Goal: Navigation & Orientation: Find specific page/section

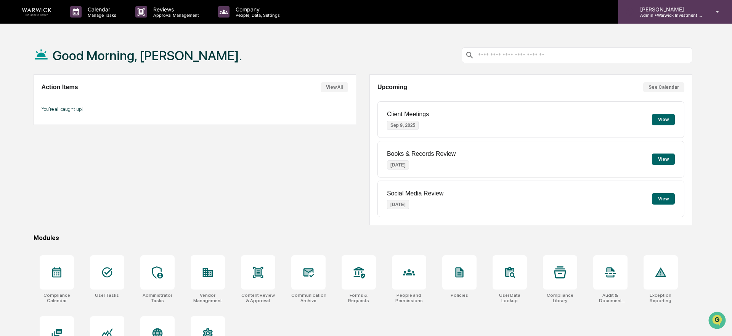
click at [719, 12] on icon at bounding box center [717, 11] width 13 height 7
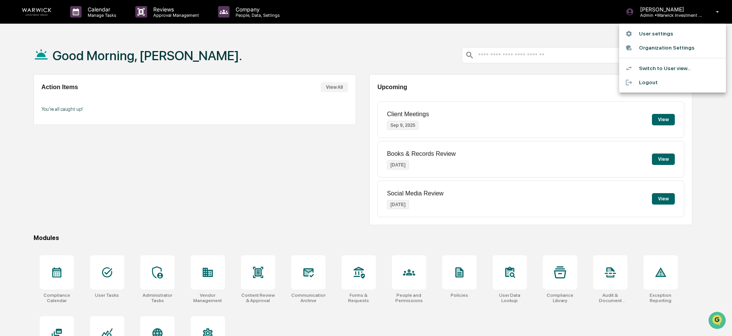
click at [589, 14] on div at bounding box center [366, 168] width 732 height 336
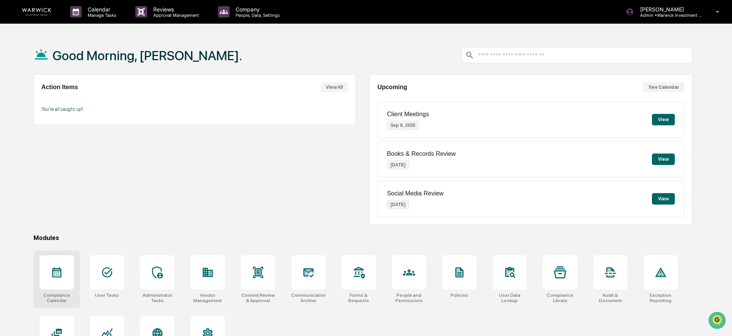
click at [46, 283] on div at bounding box center [57, 273] width 34 height 34
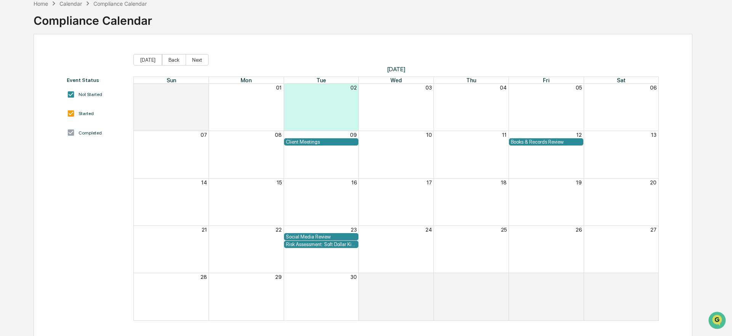
scroll to position [45, 0]
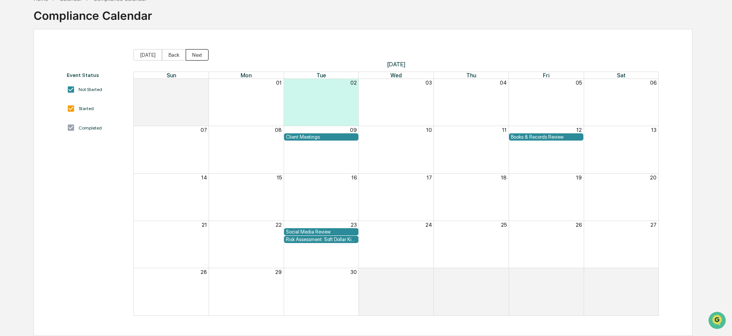
click at [194, 55] on button "Next" at bounding box center [197, 54] width 23 height 11
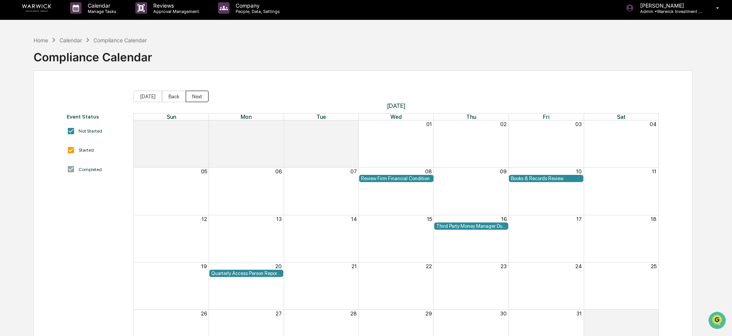
scroll to position [0, 0]
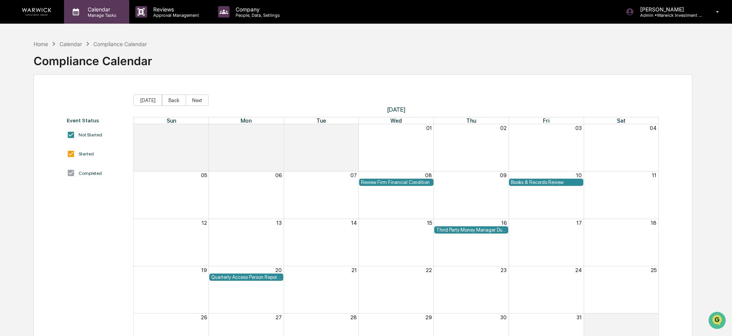
click at [88, 11] on p "Calendar" at bounding box center [101, 9] width 39 height 6
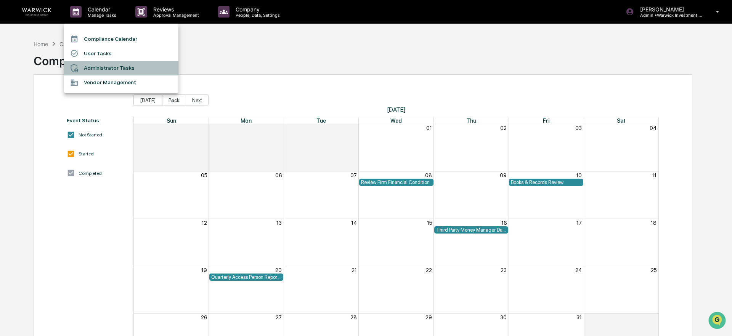
click at [109, 68] on li "Administrator Tasks" at bounding box center [121, 68] width 114 height 14
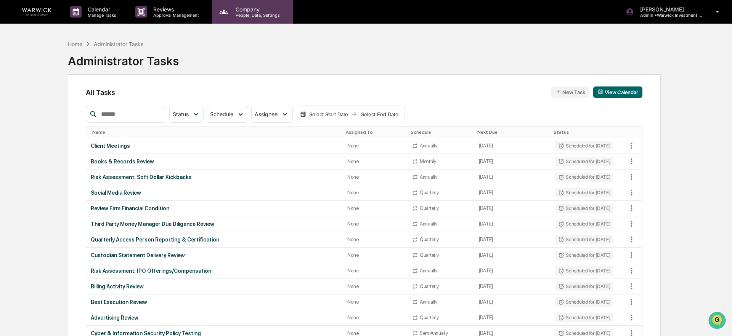
click at [234, 16] on p "People, Data, Settings" at bounding box center [257, 15] width 54 height 5
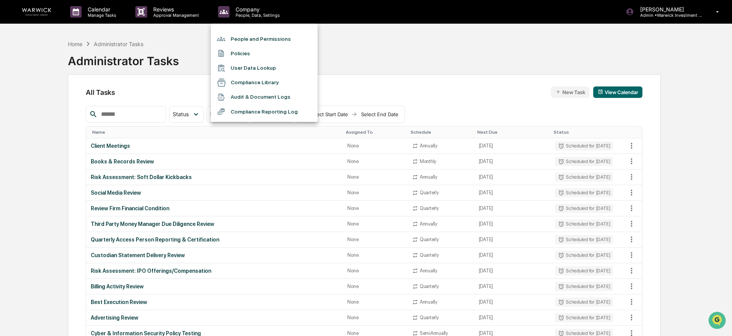
click at [254, 37] on li "People and Permissions" at bounding box center [264, 39] width 107 height 14
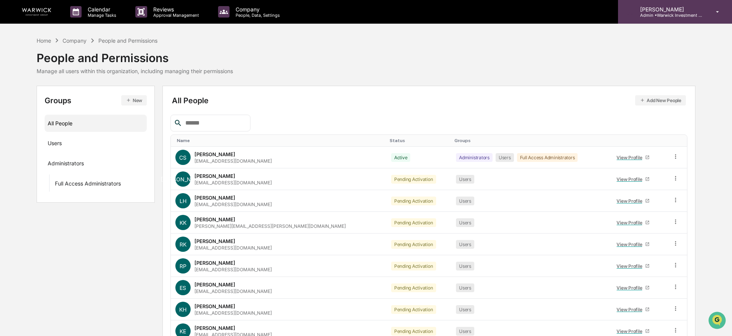
click at [689, 14] on p "Admin • Warwick Investment Group" at bounding box center [669, 15] width 71 height 5
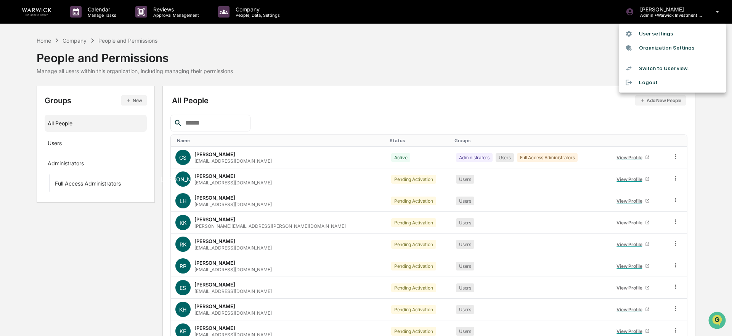
click at [653, 37] on li "User settings" at bounding box center [672, 34] width 107 height 14
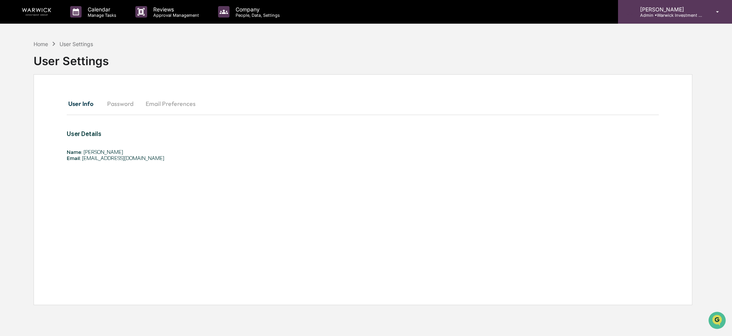
click at [666, 16] on p "Admin • Warwick Investment Group" at bounding box center [669, 15] width 71 height 5
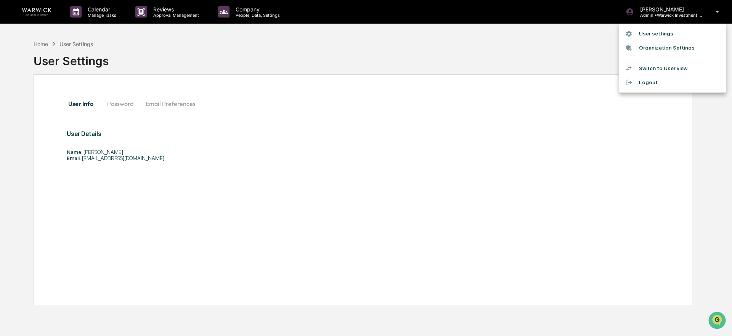
click at [663, 68] on li "Switch to User view..." at bounding box center [672, 68] width 107 height 14
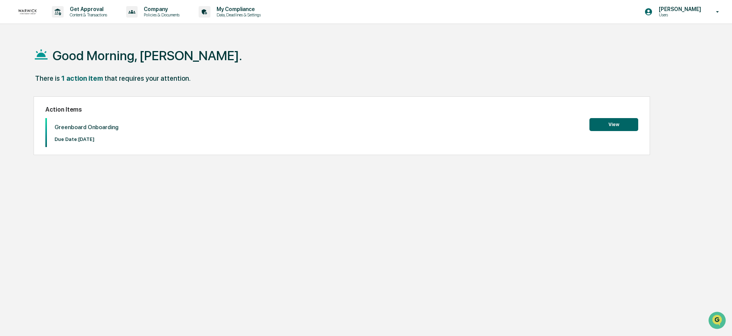
click at [619, 127] on button "View" at bounding box center [614, 124] width 49 height 13
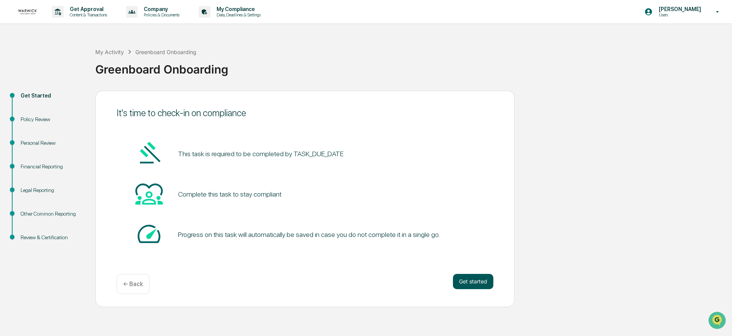
click at [470, 286] on button "Get started" at bounding box center [473, 281] width 40 height 15
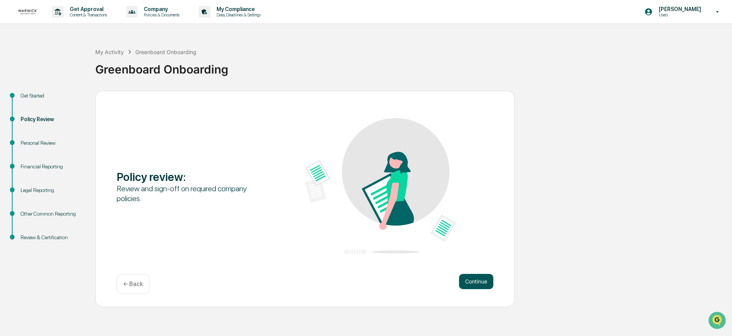
click at [473, 285] on button "Continue" at bounding box center [476, 281] width 34 height 15
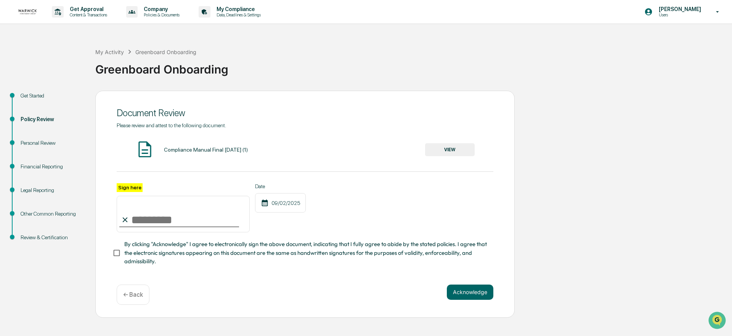
click at [134, 296] on p "← Back" at bounding box center [133, 294] width 20 height 7
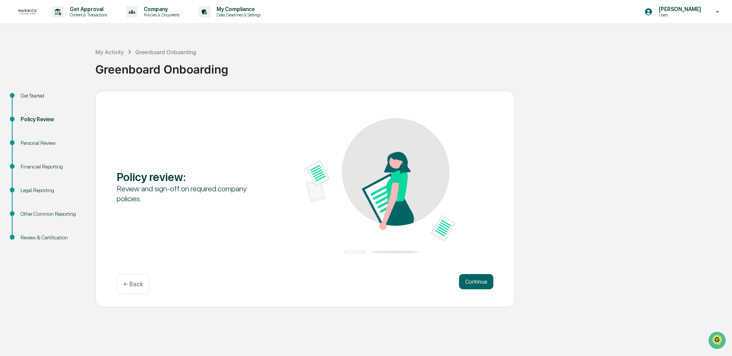
click at [32, 15] on img at bounding box center [27, 12] width 18 height 10
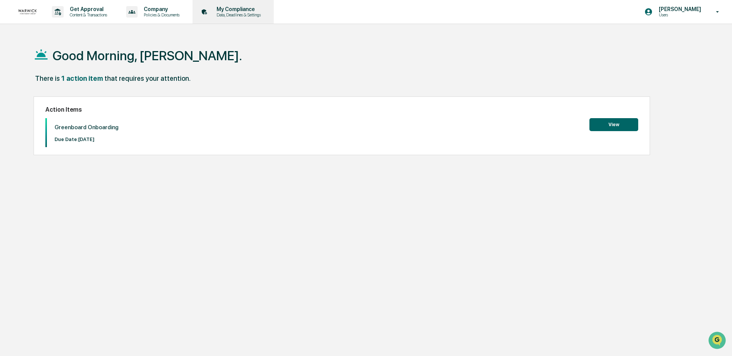
click at [248, 12] on p "Data, Deadlines & Settings" at bounding box center [238, 14] width 54 height 5
